Goal: Information Seeking & Learning: Learn about a topic

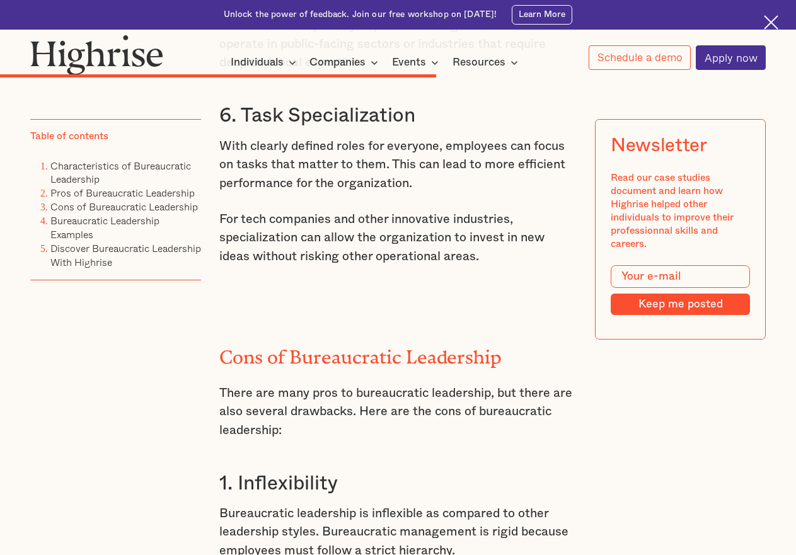
scroll to position [5151, 0]
drag, startPoint x: 234, startPoint y: 207, endPoint x: 494, endPoint y: 210, distance: 259.7
click at [494, 128] on h3 "6. Task Specialization" at bounding box center [397, 115] width 357 height 25
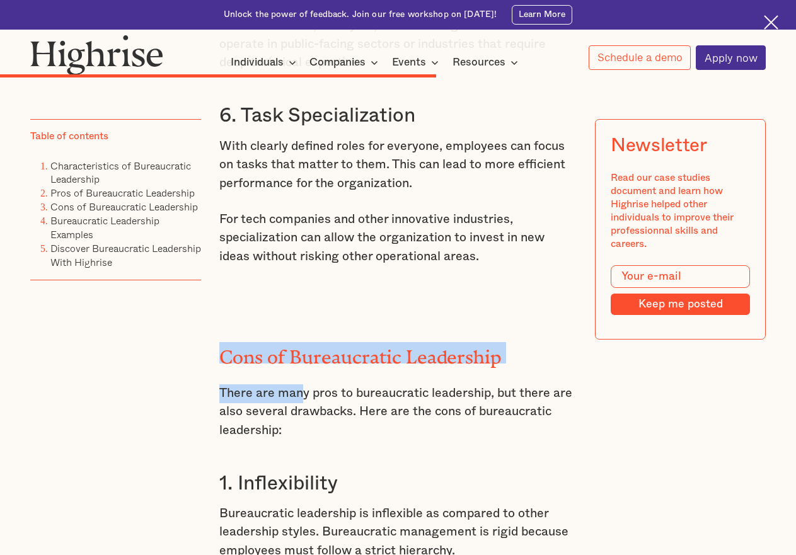
drag, startPoint x: 210, startPoint y: 439, endPoint x: 391, endPoint y: 461, distance: 182.3
click at [490, 420] on div "Pros of Bureaucratic Leadership Now that we can identify a bureaucratic leader,…" at bounding box center [397, 163] width 357 height 2733
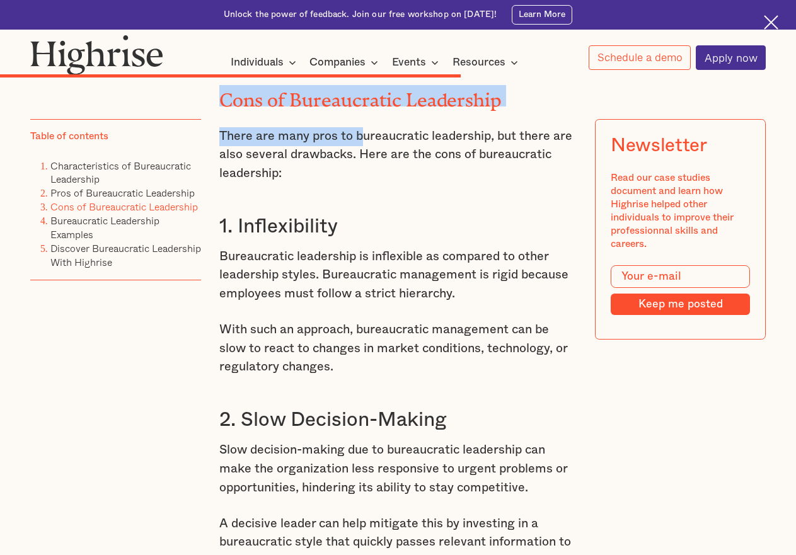
scroll to position [5443, 0]
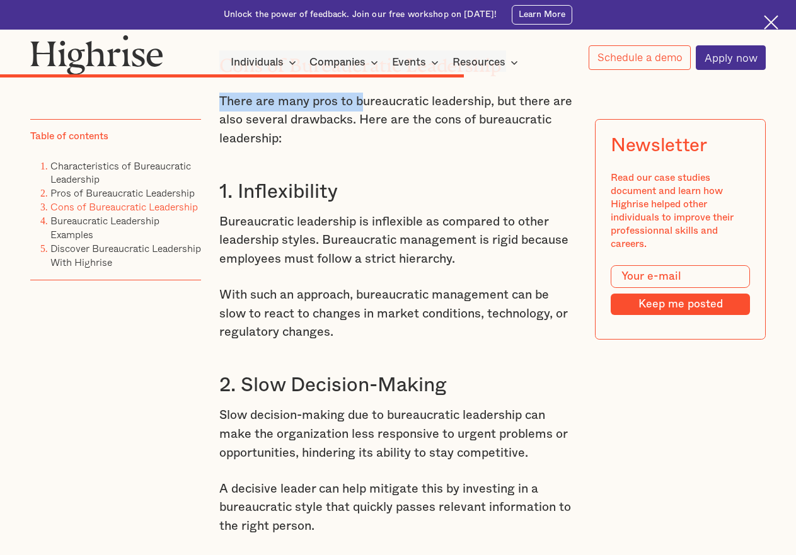
click at [495, 72] on h2 "Cons of Bureaucratic Leadership" at bounding box center [397, 60] width 357 height 21
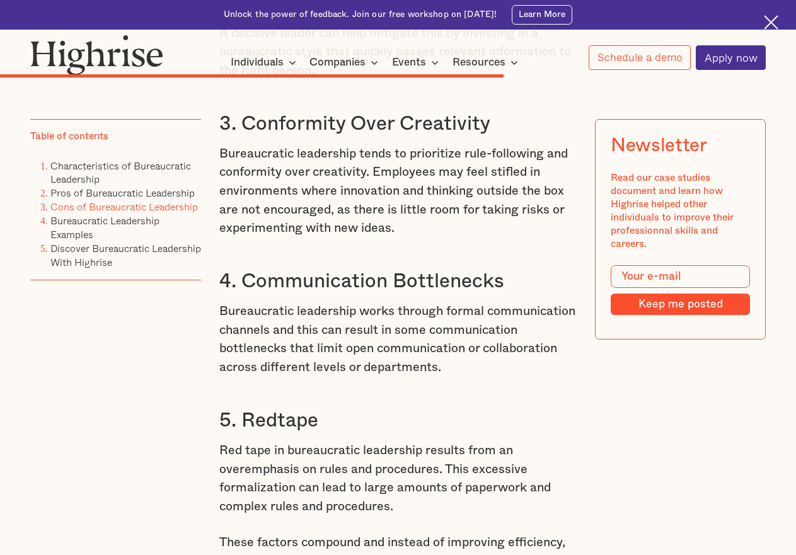
scroll to position [5922, 0]
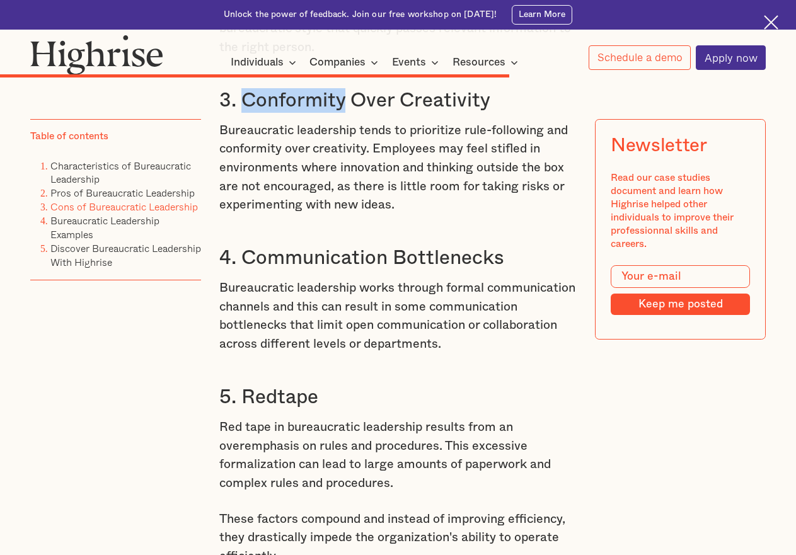
drag, startPoint x: 344, startPoint y: 216, endPoint x: 240, endPoint y: 215, distance: 103.4
click at [240, 113] on h3 "3. Conformity Over Creativity" at bounding box center [397, 100] width 357 height 25
click at [297, 113] on h3 "3. Conformity Over Creativity" at bounding box center [397, 100] width 357 height 25
drag, startPoint x: 206, startPoint y: 214, endPoint x: 435, endPoint y: 206, distance: 229.0
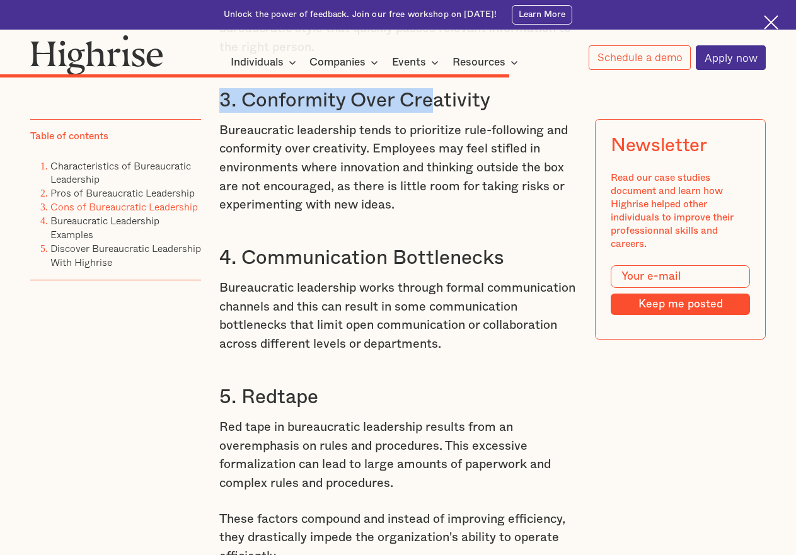
click at [436, 113] on h3 "3. Conformity Over Creativity" at bounding box center [397, 100] width 357 height 25
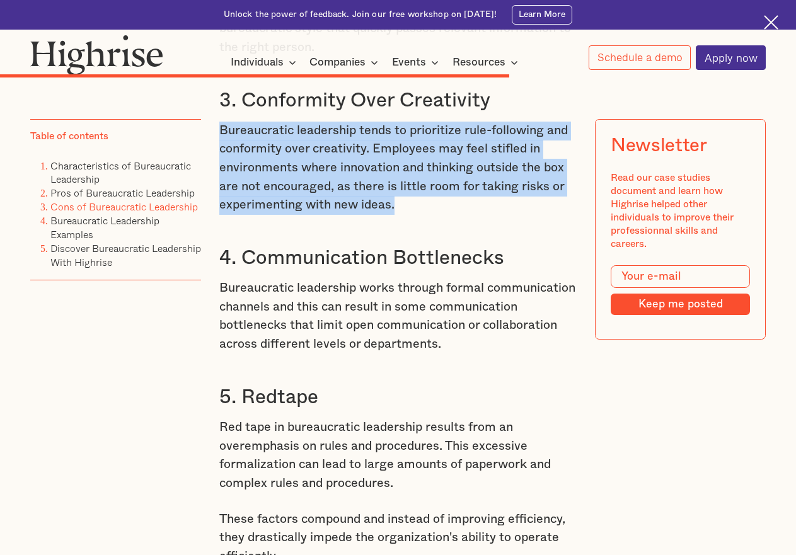
drag, startPoint x: 207, startPoint y: 230, endPoint x: 530, endPoint y: 310, distance: 332.5
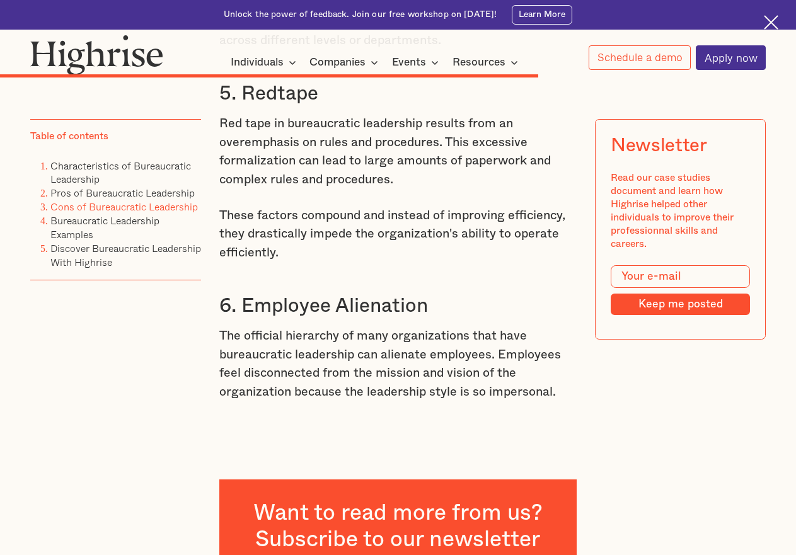
scroll to position [6203, 0]
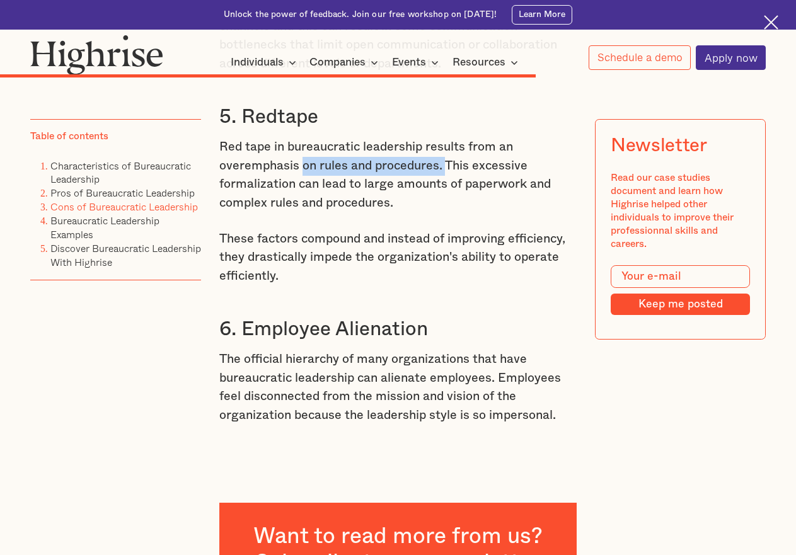
drag, startPoint x: 416, startPoint y: 304, endPoint x: 446, endPoint y: 279, distance: 38.9
click at [446, 212] on p "Red tape in bureaucratic leadership results from an overemphasis on rules and p…" at bounding box center [397, 175] width 357 height 74
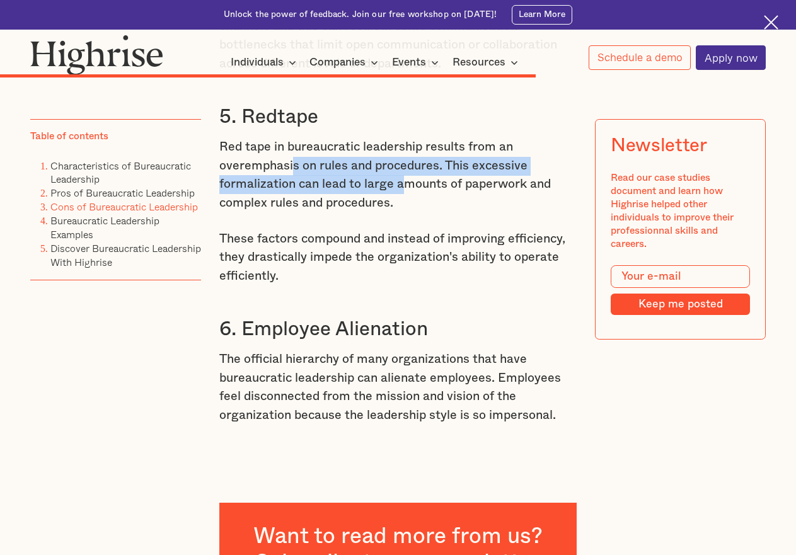
drag, startPoint x: 305, startPoint y: 275, endPoint x: 407, endPoint y: 294, distance: 103.7
click at [407, 212] on p "Red tape in bureaucratic leadership results from an overemphasis on rules and p…" at bounding box center [397, 175] width 357 height 74
click at [385, 212] on p "Red tape in bureaucratic leadership results from an overemphasis on rules and p…" at bounding box center [397, 175] width 357 height 74
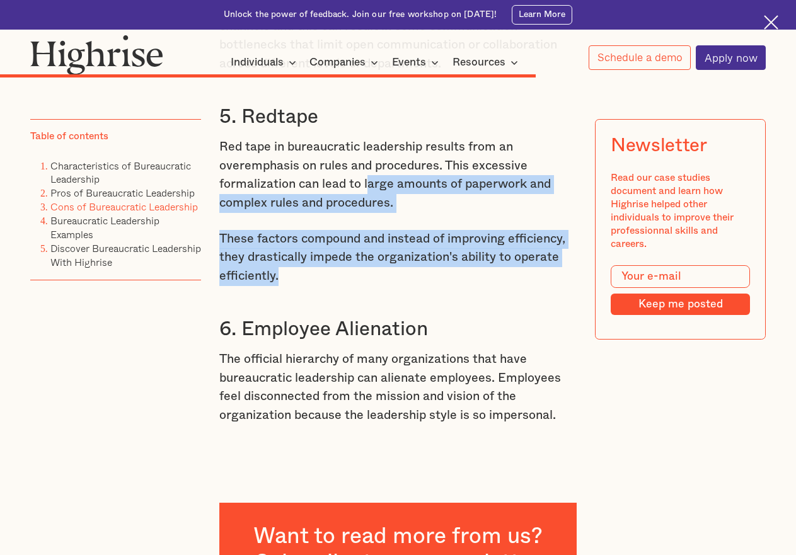
drag, startPoint x: 368, startPoint y: 306, endPoint x: 486, endPoint y: 393, distance: 147.0
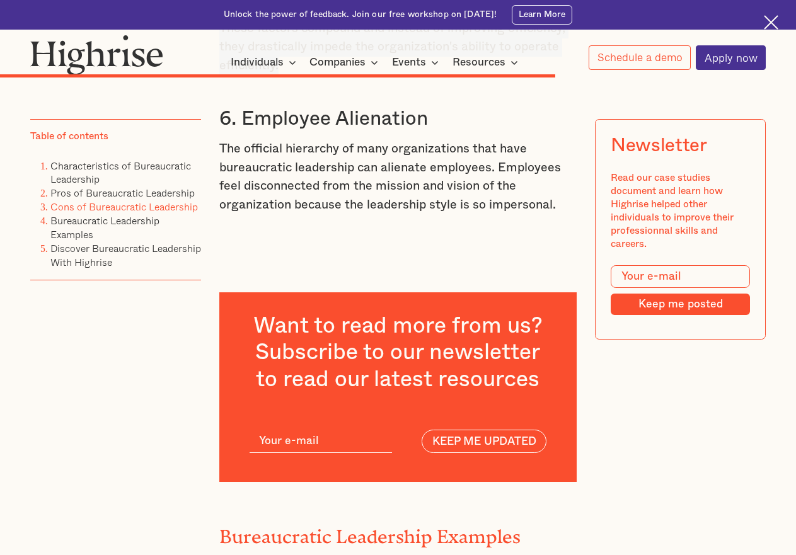
scroll to position [6448, 0]
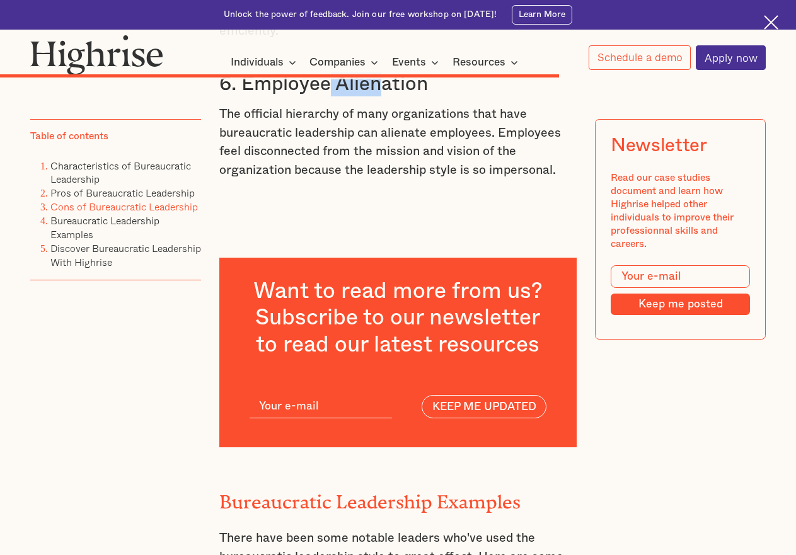
drag, startPoint x: 332, startPoint y: 202, endPoint x: 382, endPoint y: 206, distance: 50.6
click at [382, 96] on h3 "6. Employee Alienation" at bounding box center [397, 84] width 357 height 25
drag, startPoint x: 381, startPoint y: 195, endPoint x: 334, endPoint y: 206, distance: 48.3
click at [334, 96] on h3 "6. Employee Alienation" at bounding box center [397, 84] width 357 height 25
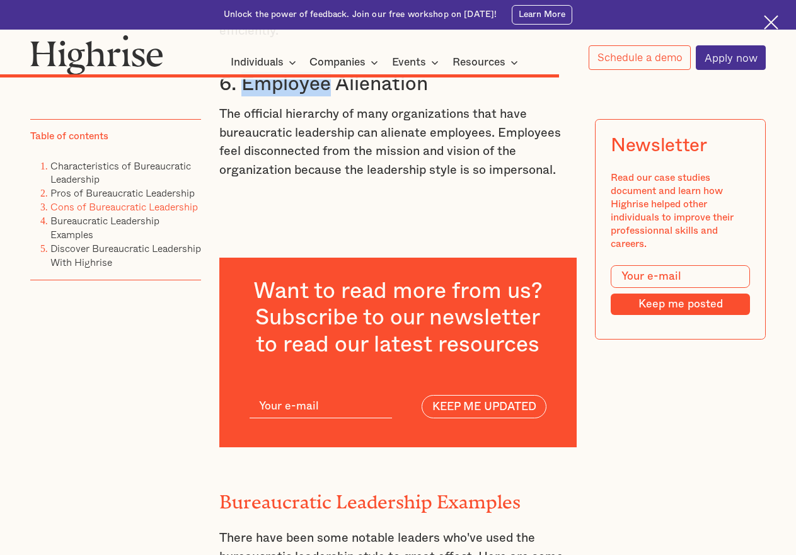
drag, startPoint x: 325, startPoint y: 199, endPoint x: 245, endPoint y: 203, distance: 80.2
click at [245, 96] on h3 "6. Employee Alienation" at bounding box center [397, 84] width 357 height 25
drag, startPoint x: 245, startPoint y: 203, endPoint x: 425, endPoint y: 161, distance: 185.0
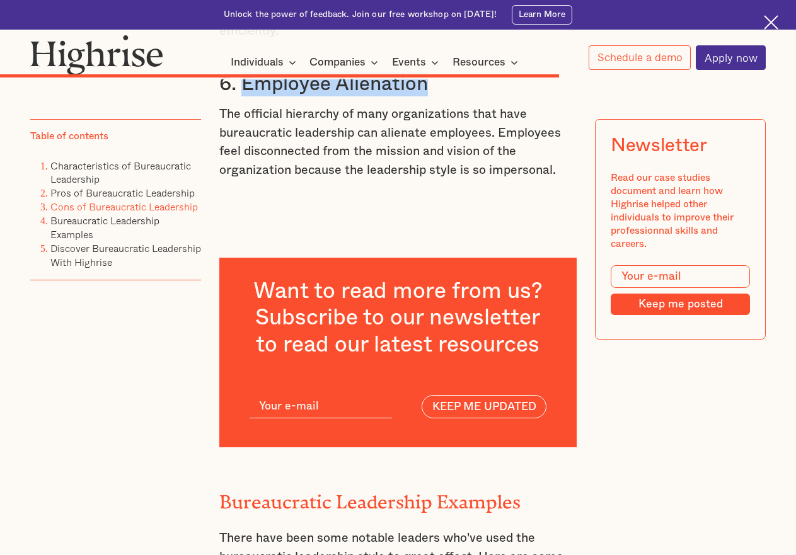
copy h3 "Employee Alienation"
drag, startPoint x: 401, startPoint y: 256, endPoint x: 363, endPoint y: 255, distance: 37.8
click at [362, 180] on p "The official hierarchy of many organizations that have bureaucratic leadership …" at bounding box center [397, 142] width 357 height 74
click at [363, 180] on p "The official hierarchy of many organizations that have bureaucratic leadership …" at bounding box center [397, 142] width 357 height 74
click at [366, 180] on p "The official hierarchy of many organizations that have bureaucratic leadership …" at bounding box center [397, 142] width 357 height 74
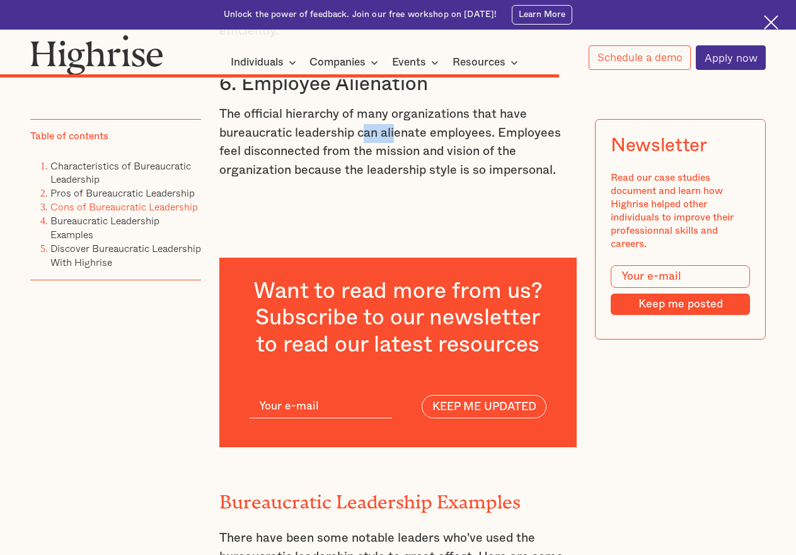
click at [366, 180] on p "The official hierarchy of many organizations that have bureaucratic leadership …" at bounding box center [397, 142] width 357 height 74
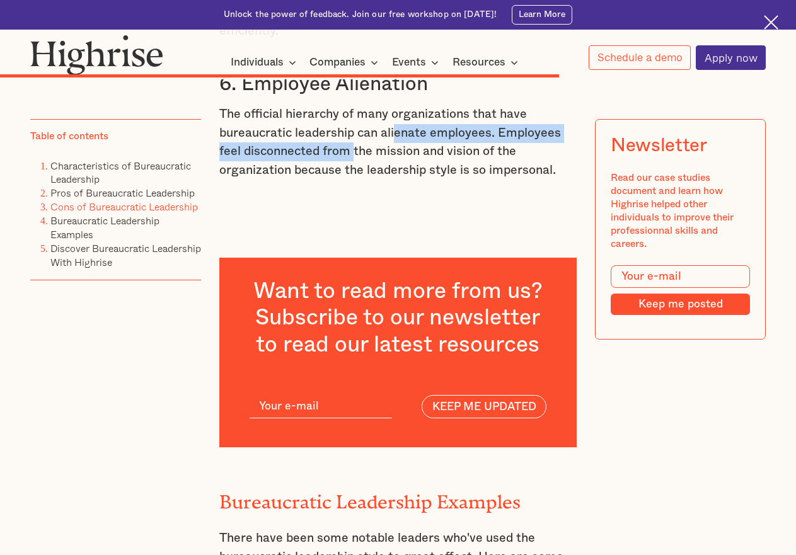
drag, startPoint x: 395, startPoint y: 252, endPoint x: 354, endPoint y: 262, distance: 42.8
click at [354, 180] on p "The official hierarchy of many organizations that have bureaucratic leadership …" at bounding box center [397, 142] width 357 height 74
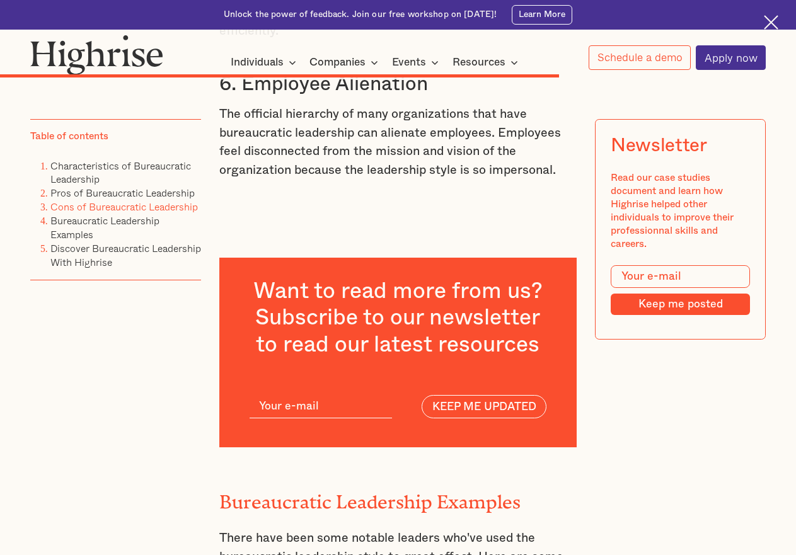
drag, startPoint x: 354, startPoint y: 262, endPoint x: 573, endPoint y: 291, distance: 220.7
click at [573, 180] on p "The official hierarchy of many organizations that have bureaucratic leadership …" at bounding box center [397, 142] width 357 height 74
click at [96, 265] on link "Discover Bureaucratic Leadership With Highrise" at bounding box center [125, 255] width 151 height 29
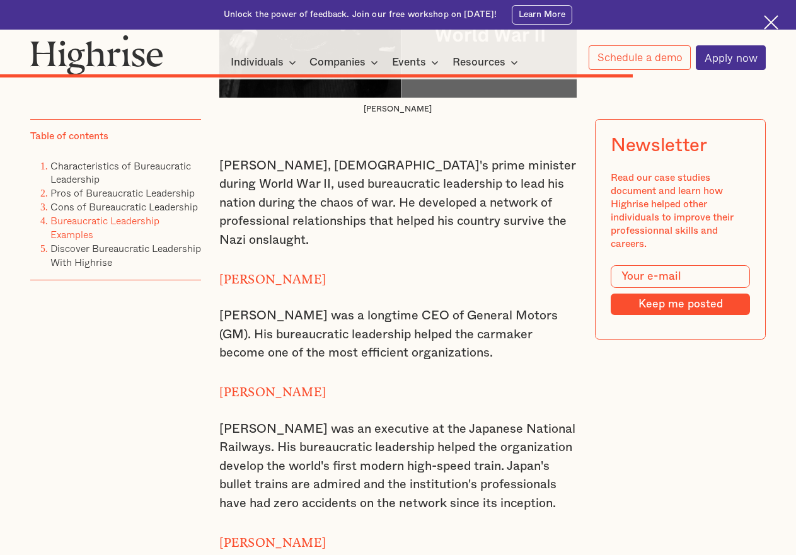
scroll to position [7387, 0]
